Goal: Task Accomplishment & Management: Manage account settings

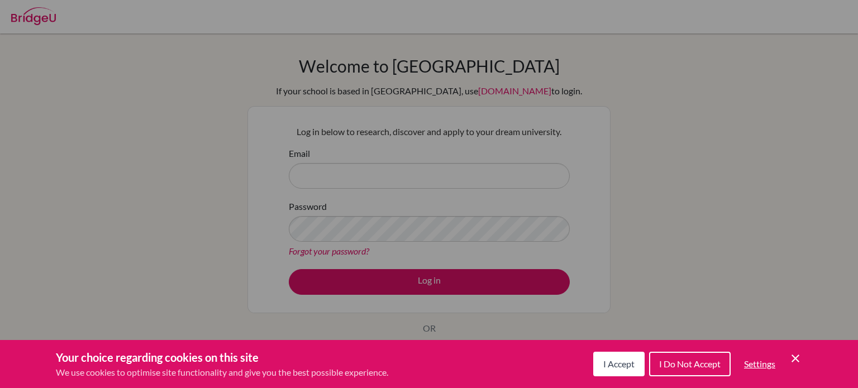
click at [377, 181] on div "Cookie Preferences" at bounding box center [429, 194] width 858 height 388
click at [358, 179] on div "Cookie Preferences" at bounding box center [429, 194] width 858 height 388
click at [618, 368] on span "I Accept" at bounding box center [618, 364] width 31 height 11
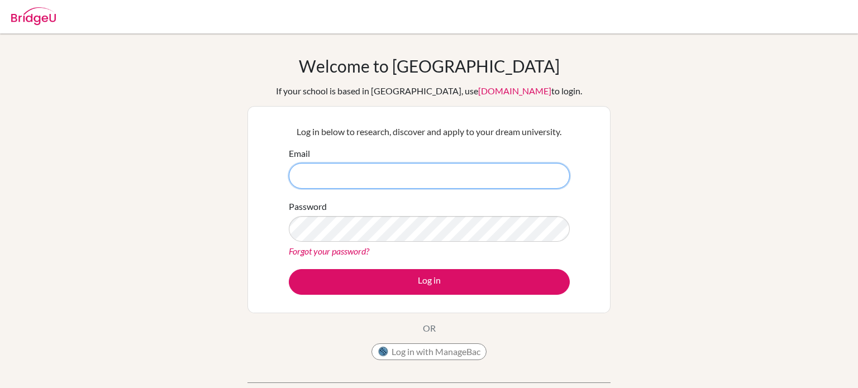
click at [447, 183] on input "Email" at bounding box center [429, 176] width 281 height 26
type input "[PERSON_NAME][EMAIL_ADDRESS][DOMAIN_NAME]"
click at [350, 249] on link "Forgot your password?" at bounding box center [329, 251] width 80 height 11
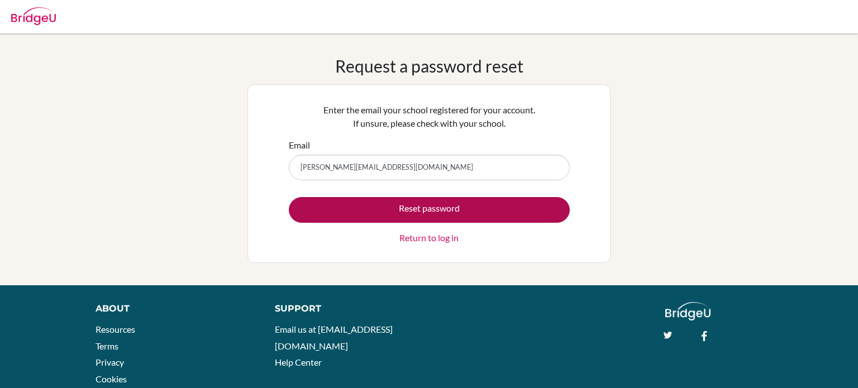
type input "[PERSON_NAME][EMAIL_ADDRESS][DOMAIN_NAME]"
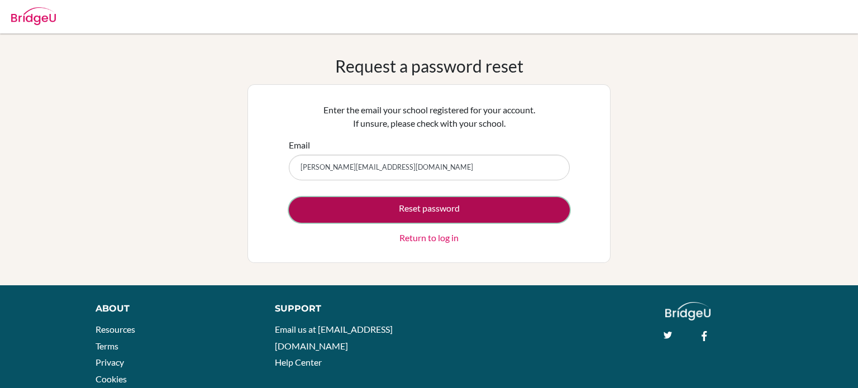
click at [439, 213] on button "Reset password" at bounding box center [429, 210] width 281 height 26
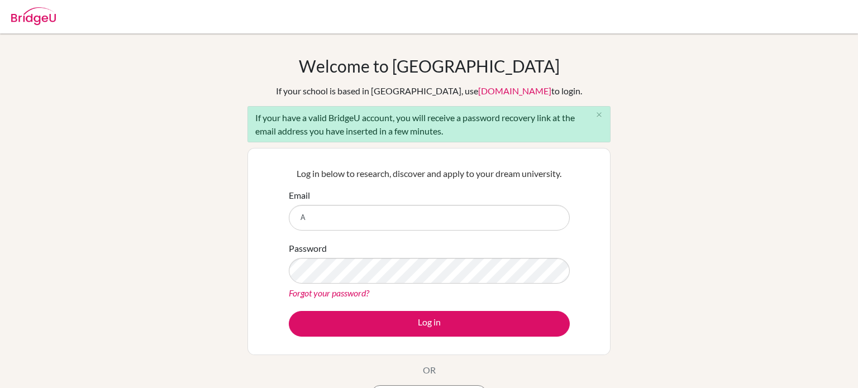
type input "[PERSON_NAME][EMAIL_ADDRESS][DOMAIN_NAME]"
click at [333, 296] on link "Forgot your password?" at bounding box center [329, 293] width 80 height 11
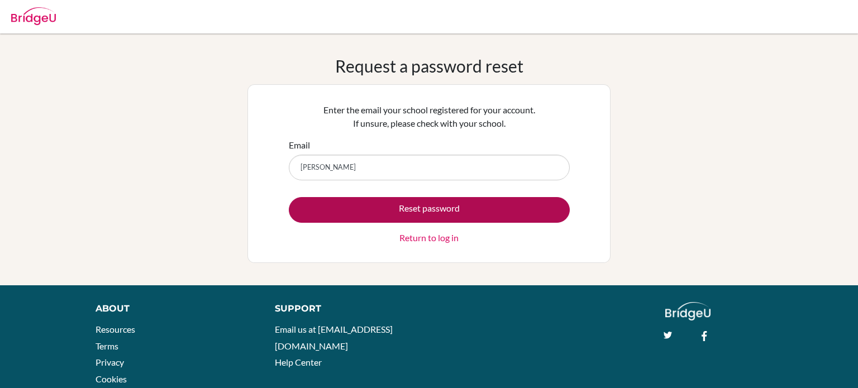
type input "[PERSON_NAME][EMAIL_ADDRESS][DOMAIN_NAME]"
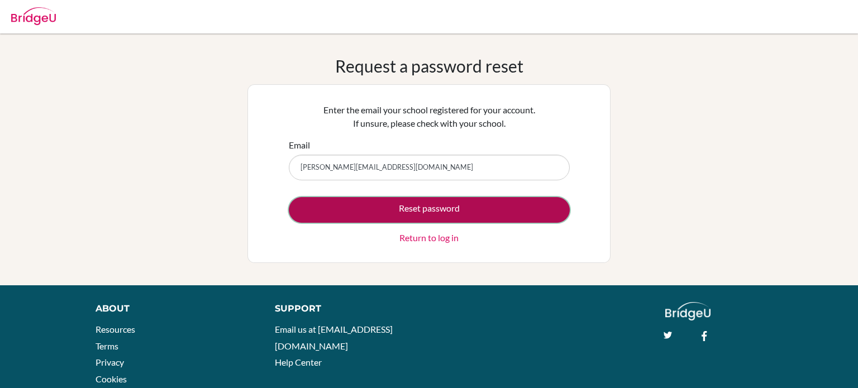
click at [416, 210] on button "Reset password" at bounding box center [429, 210] width 281 height 26
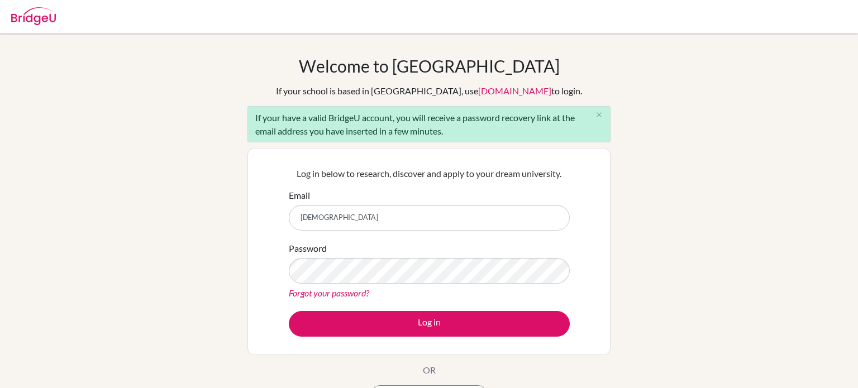
type input "[PERSON_NAME][EMAIL_ADDRESS][DOMAIN_NAME]"
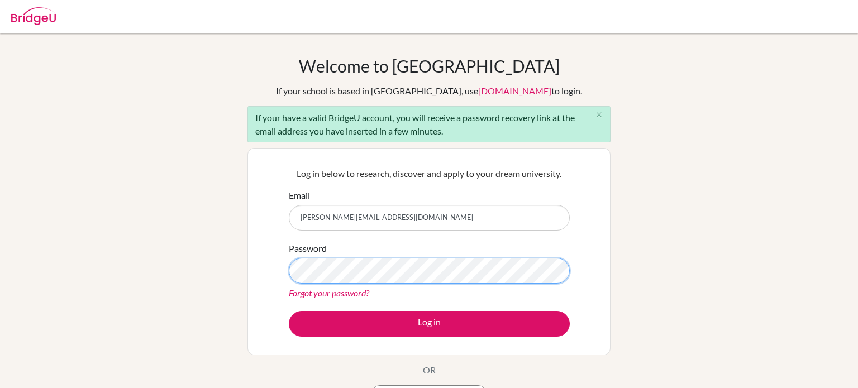
click at [289, 311] on button "Log in" at bounding box center [429, 324] width 281 height 26
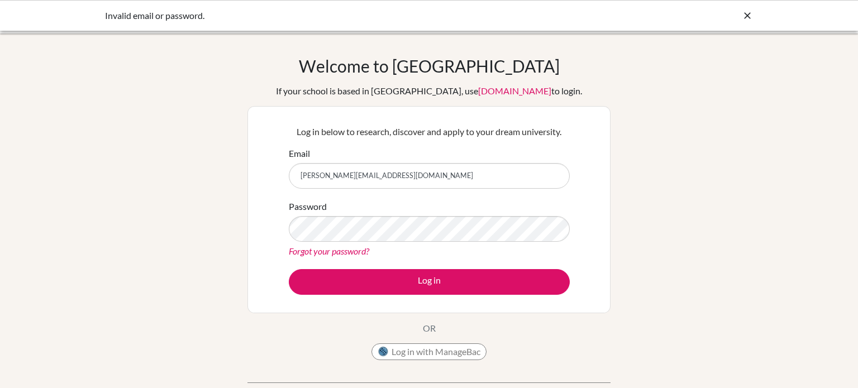
click at [303, 176] on input "[PERSON_NAME][EMAIL_ADDRESS][DOMAIN_NAME]" at bounding box center [429, 176] width 281 height 26
click at [326, 177] on input "[EMAIL_ADDRESS][PERSON_NAME][DOMAIN_NAME]" at bounding box center [429, 176] width 281 height 26
type input "[EMAIL_ADDRESS][PERSON_NAME][DOMAIN_NAME]"
click at [183, 83] on div "Welcome to [GEOGRAPHIC_DATA] If your school is based in [GEOGRAPHIC_DATA], use …" at bounding box center [429, 238] width 858 height 365
click at [747, 16] on icon at bounding box center [747, 15] width 11 height 11
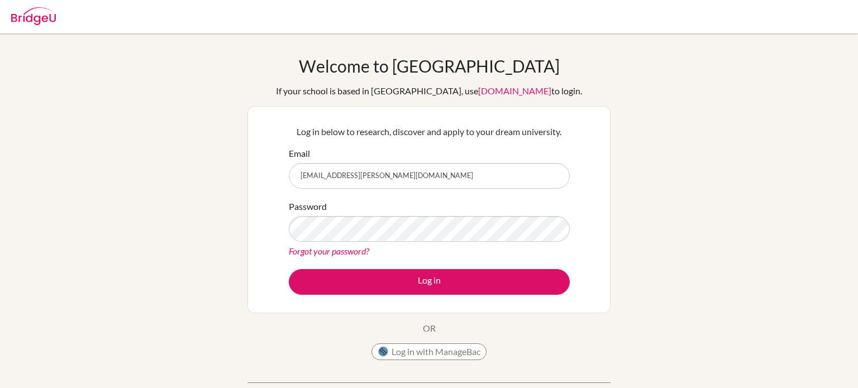
click at [347, 253] on link "Forgot your password?" at bounding box center [329, 251] width 80 height 11
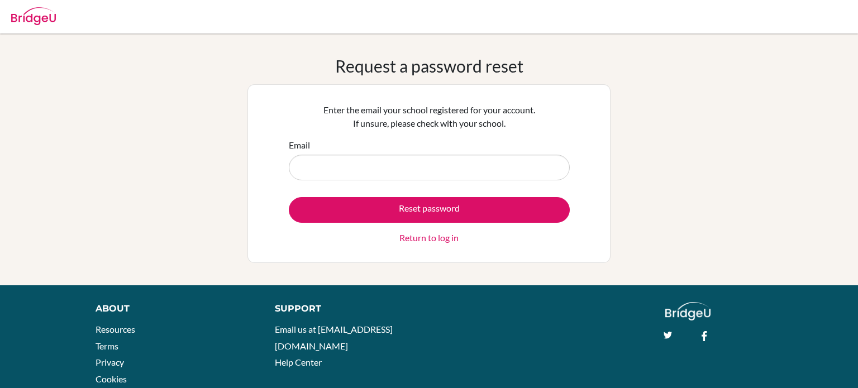
click at [440, 235] on link "Return to log in" at bounding box center [428, 237] width 59 height 13
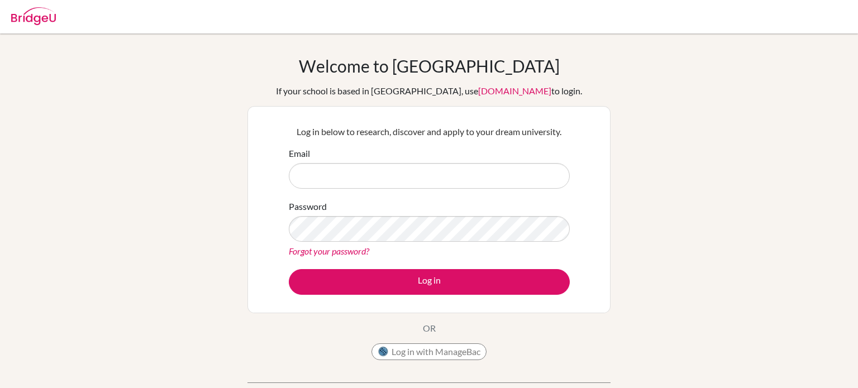
click at [35, 8] on img at bounding box center [33, 16] width 45 height 18
click at [38, 18] on img at bounding box center [33, 16] width 45 height 18
type input "[PERSON_NAME][EMAIL_ADDRESS][DOMAIN_NAME]"
click at [341, 253] on link "Forgot your password?" at bounding box center [329, 251] width 80 height 11
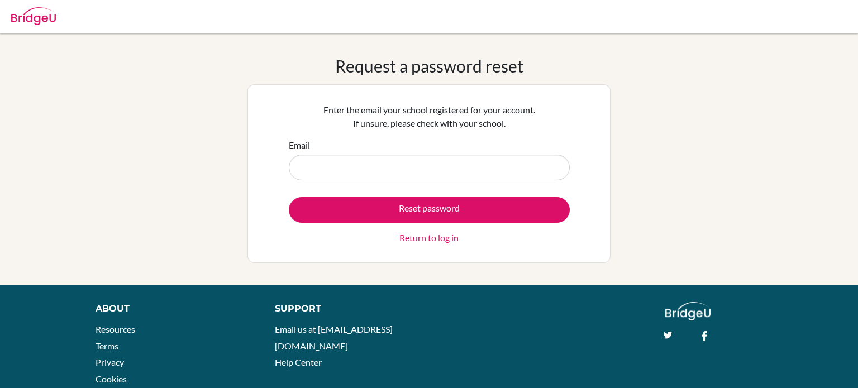
click at [396, 161] on input "Email" at bounding box center [429, 168] width 281 height 26
click at [554, 142] on div "Email" at bounding box center [429, 160] width 281 height 42
click at [439, 165] on input "Email" at bounding box center [429, 168] width 281 height 26
type input "ariana.kolleen@summitschool.ae"
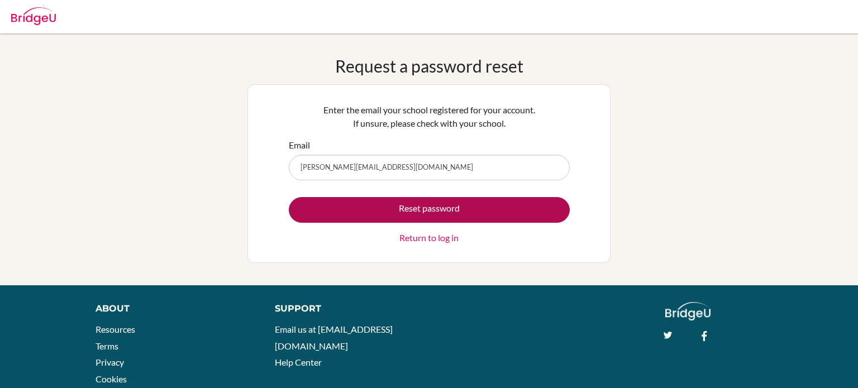
click at [435, 209] on button "Reset password" at bounding box center [429, 210] width 281 height 26
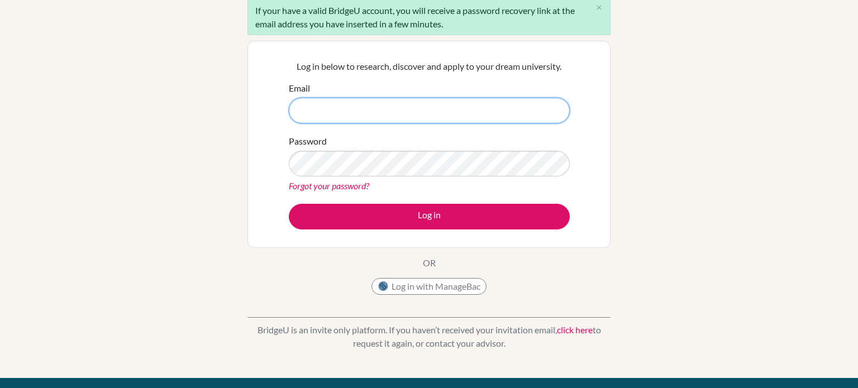
scroll to position [108, 0]
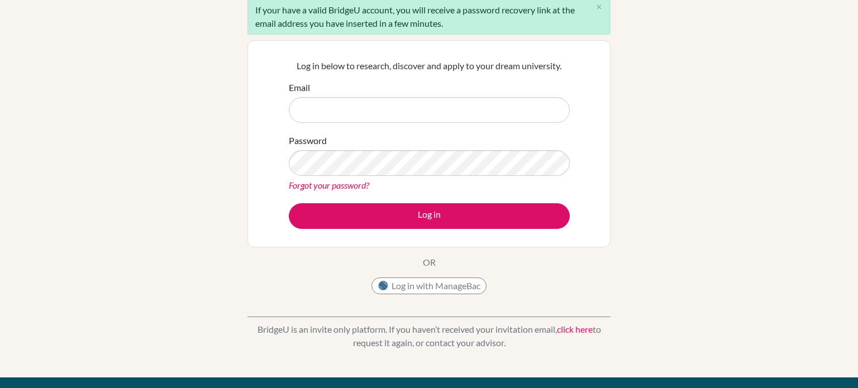
click at [567, 330] on link "click here" at bounding box center [575, 329] width 36 height 11
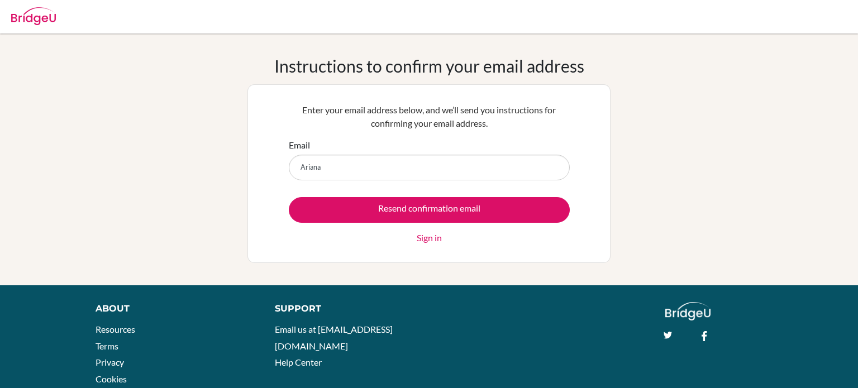
type input "ariana.kolleen@summitschool.ae"
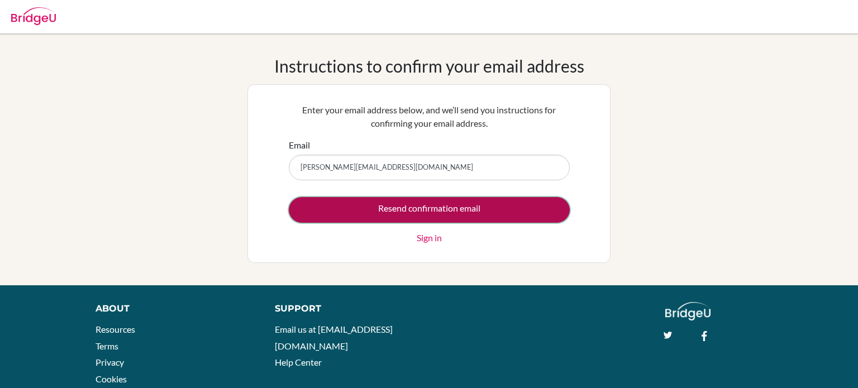
click at [442, 215] on input "Resend confirmation email" at bounding box center [429, 210] width 281 height 26
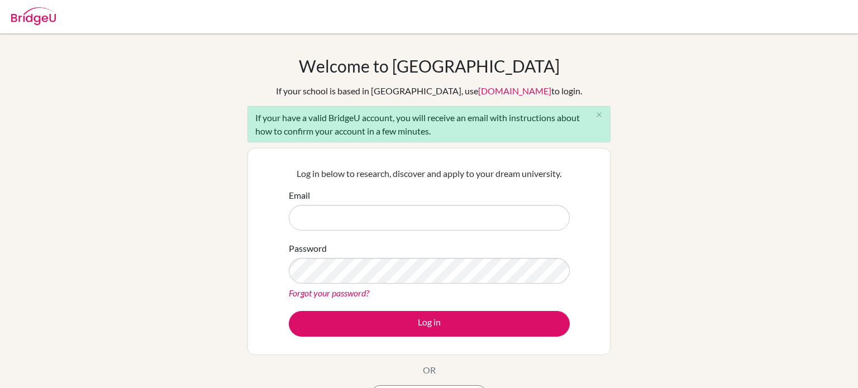
click at [650, 228] on div "Welcome to [GEOGRAPHIC_DATA] If your school is based in [GEOGRAPHIC_DATA], use …" at bounding box center [429, 259] width 858 height 407
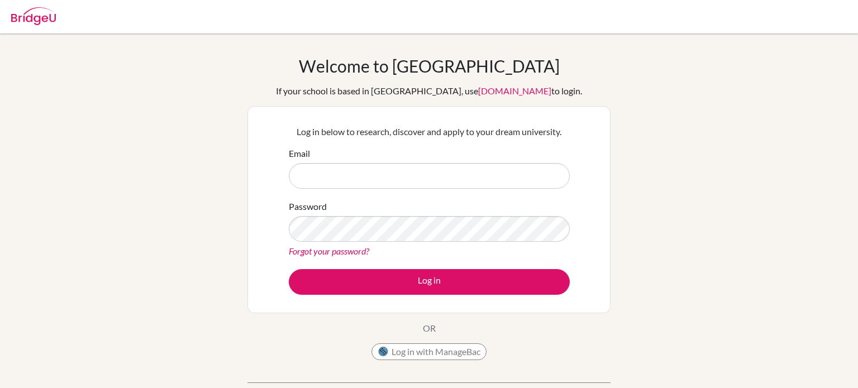
click at [740, 69] on div "Welcome to BridgeU If your school is based in China, use app.bridge-u.com.cn to…" at bounding box center [429, 238] width 858 height 365
click at [311, 255] on link "Forgot your password?" at bounding box center [329, 251] width 80 height 11
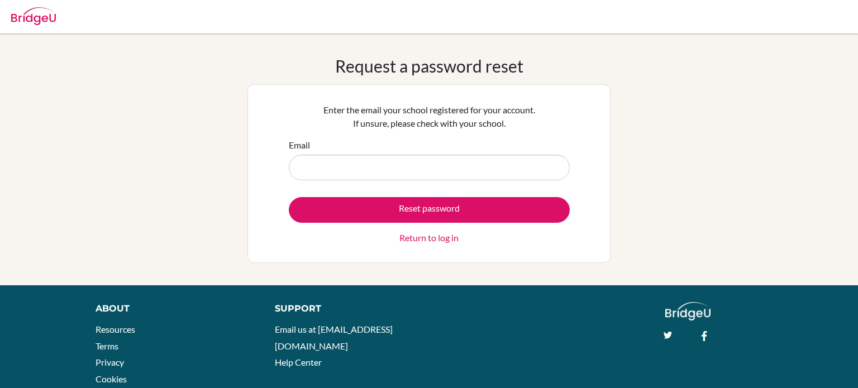
click at [343, 163] on input "Email" at bounding box center [429, 168] width 281 height 26
type input "[PERSON_NAME][EMAIL_ADDRESS][DOMAIN_NAME]"
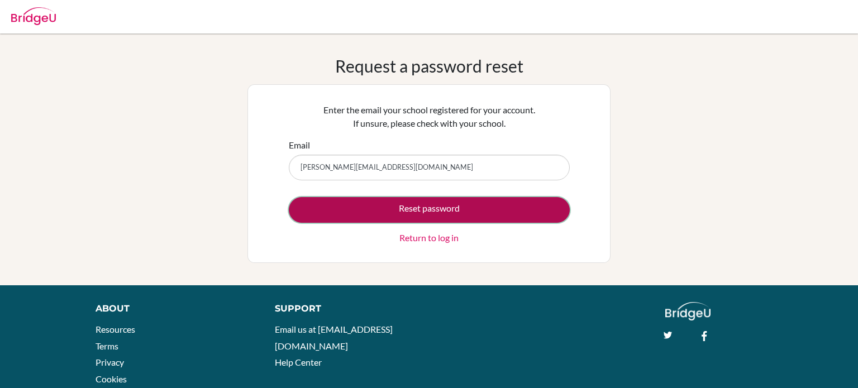
click at [323, 209] on button "Reset password" at bounding box center [429, 210] width 281 height 26
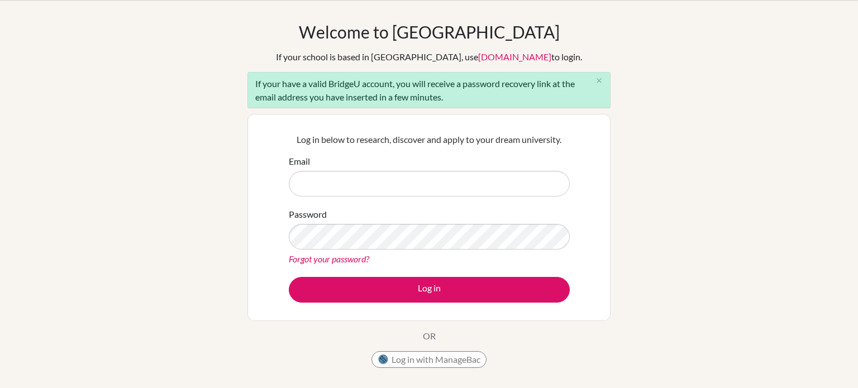
scroll to position [35, 0]
type input "[PERSON_NAME][EMAIL_ADDRESS][DOMAIN_NAME]"
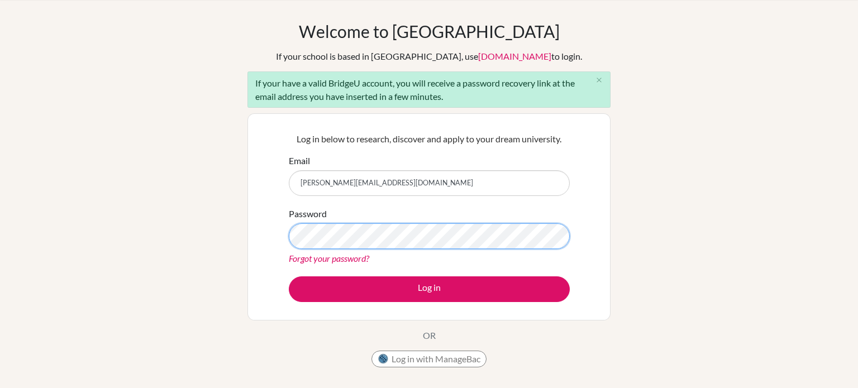
click at [289, 277] on button "Log in" at bounding box center [429, 290] width 281 height 26
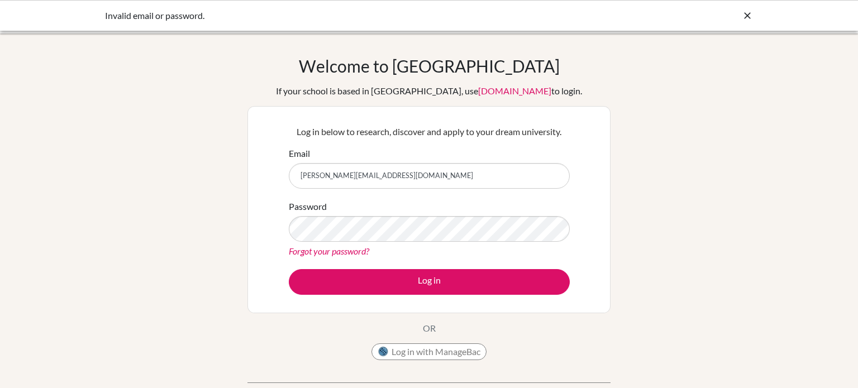
click at [752, 13] on icon at bounding box center [747, 15] width 11 height 11
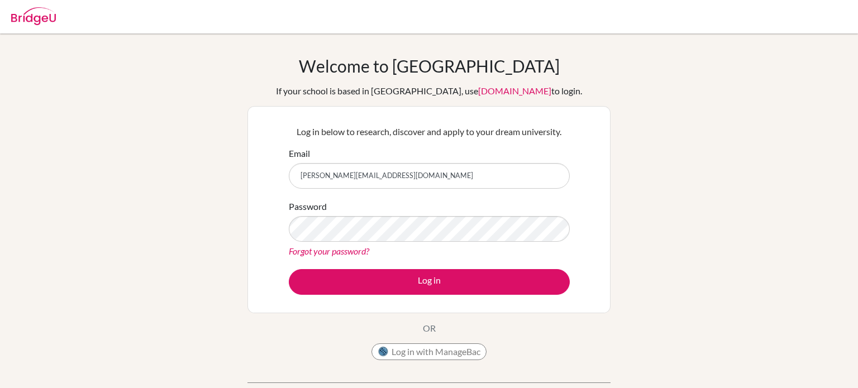
click at [350, 253] on link "Forgot your password?" at bounding box center [329, 251] width 80 height 11
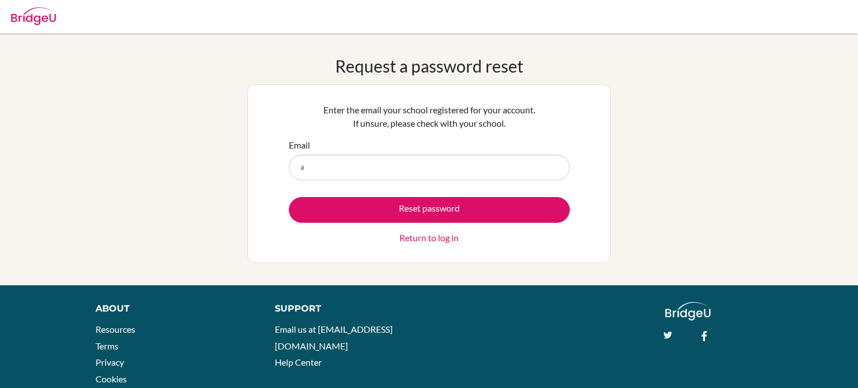
type input "[PERSON_NAME][EMAIL_ADDRESS][DOMAIN_NAME]"
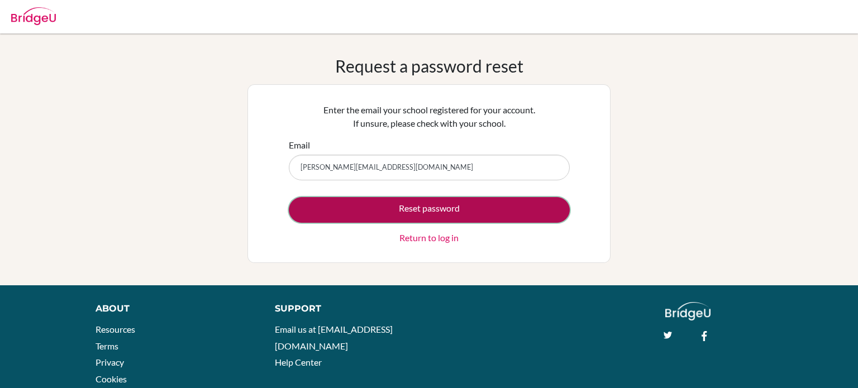
click at [388, 209] on button "Reset password" at bounding box center [429, 210] width 281 height 26
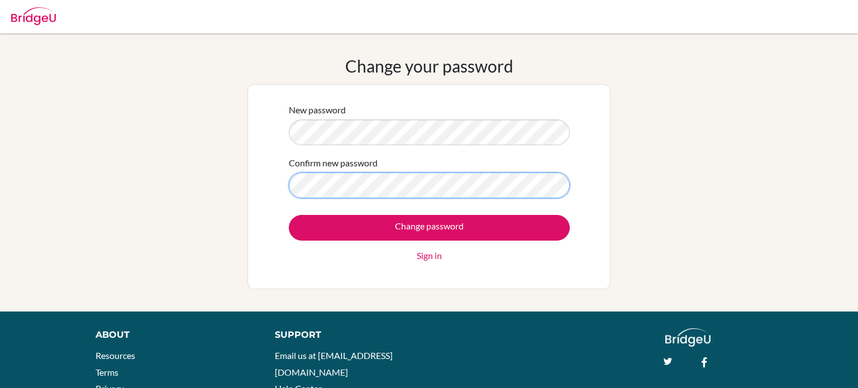
click at [289, 215] on input "Change password" at bounding box center [429, 228] width 281 height 26
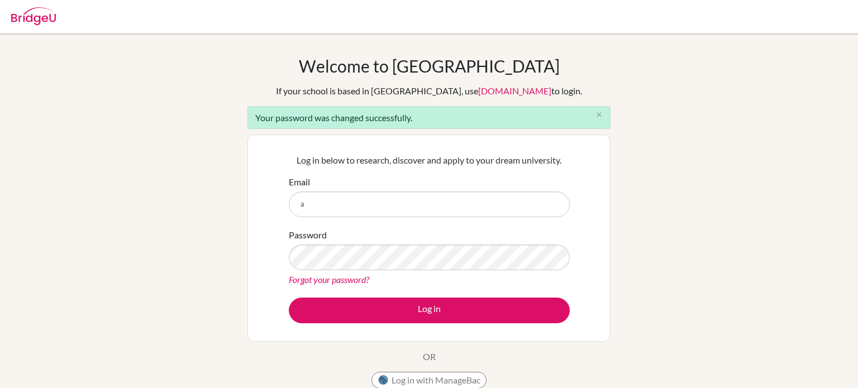
click at [289, 298] on button "Log in" at bounding box center [429, 311] width 281 height 26
type input "[PERSON_NAME][EMAIL_ADDRESS][DOMAIN_NAME]"
click at [289, 298] on button "Log in" at bounding box center [429, 311] width 281 height 26
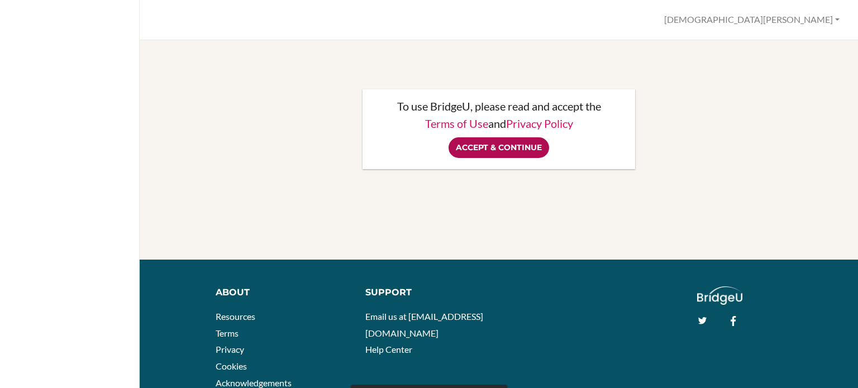
click at [493, 153] on input "Accept & Continue" at bounding box center [499, 147] width 101 height 21
